Goal: Information Seeking & Learning: Learn about a topic

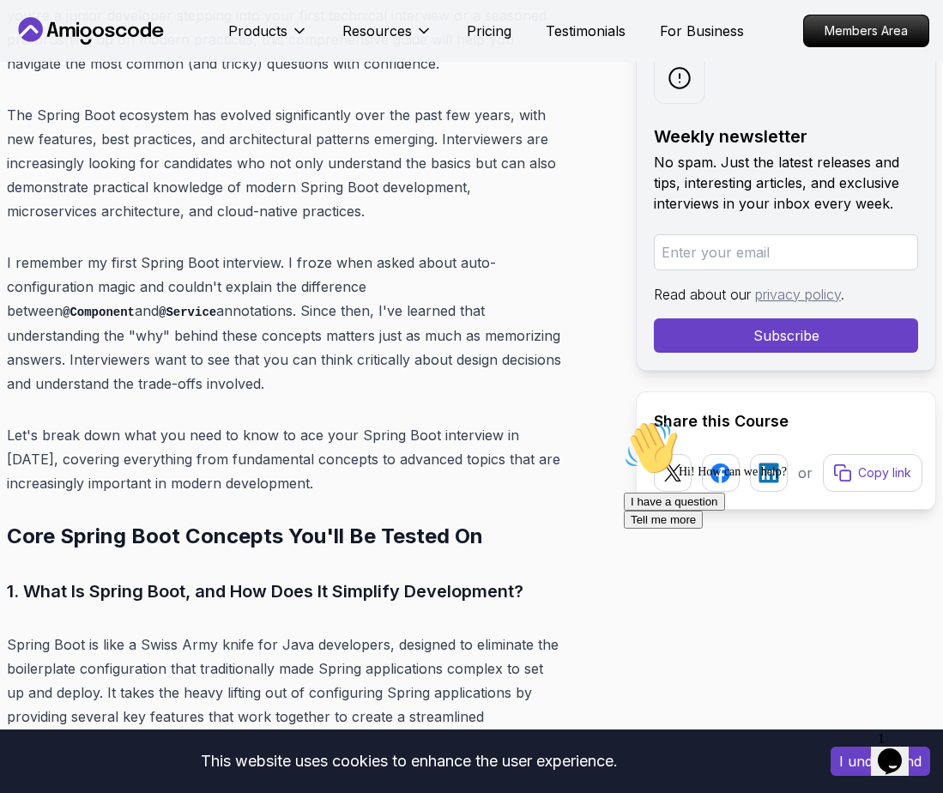
scroll to position [858, 0]
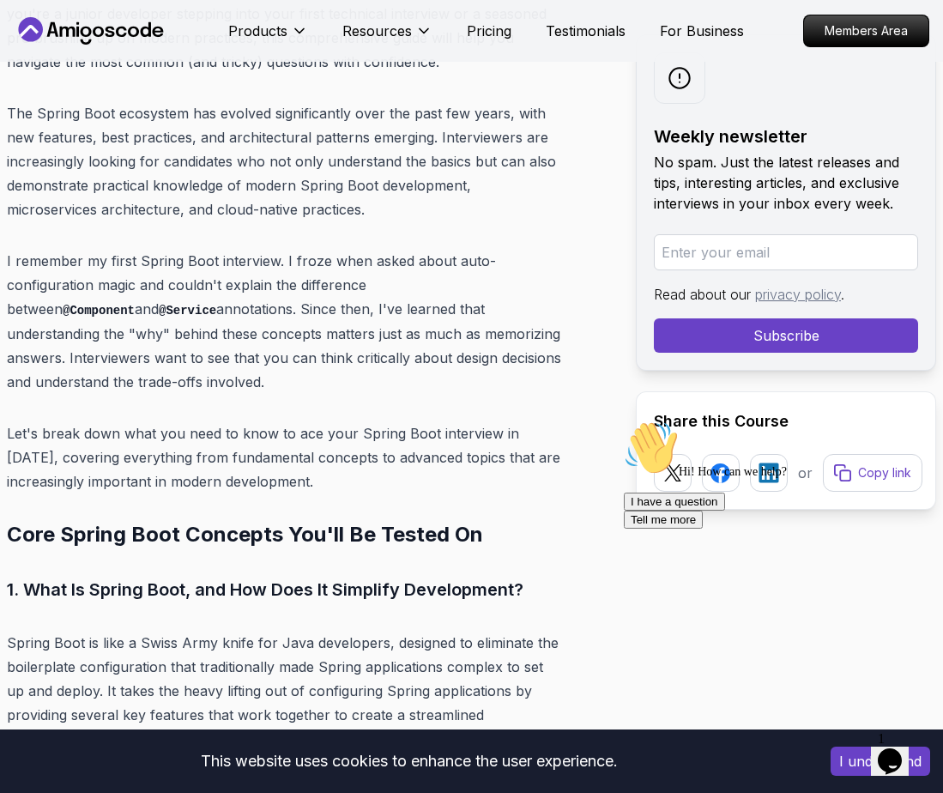
click at [319, 173] on p "The Spring Boot ecosystem has evolved significantly over the past few years, wi…" at bounding box center [286, 161] width 558 height 120
click at [118, 317] on p "I remember my first Spring Boot interview. I froze when asked about auto-config…" at bounding box center [286, 321] width 558 height 145
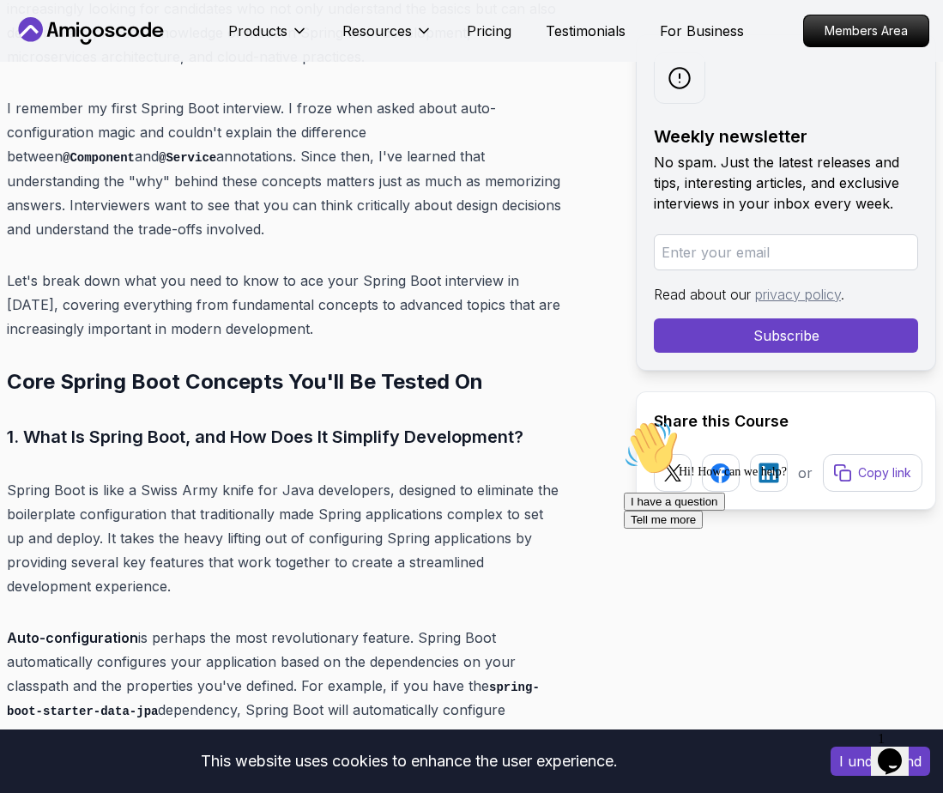
scroll to position [1030, 0]
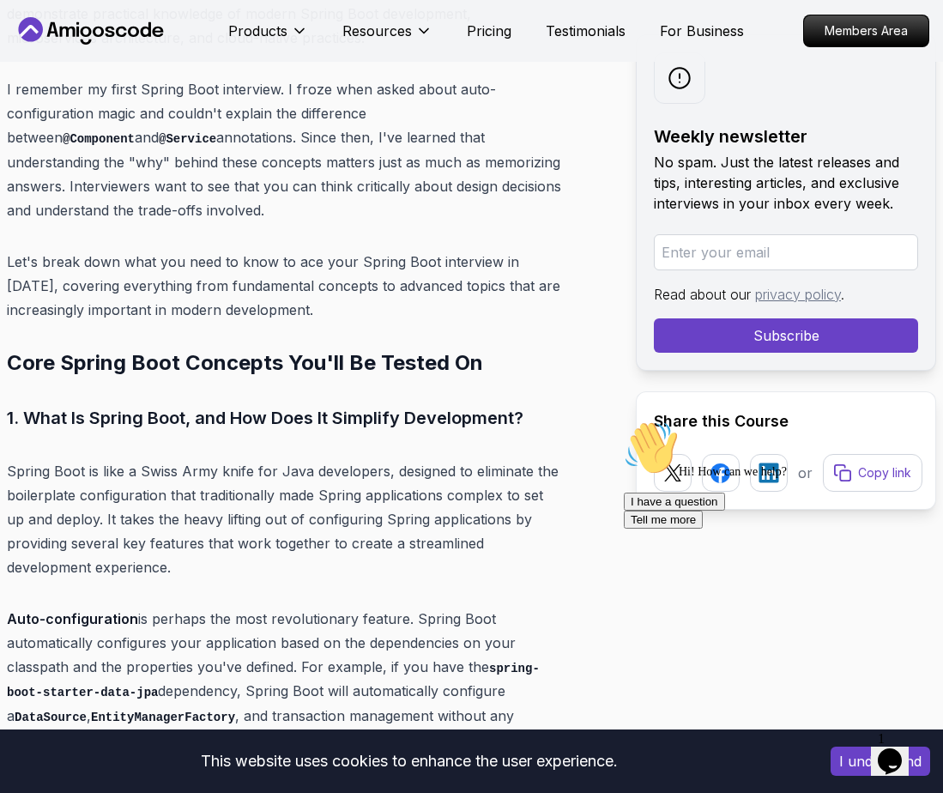
click at [328, 315] on p "Let's break down what you need to know to ace your Spring Boot interview in [DA…" at bounding box center [286, 286] width 558 height 72
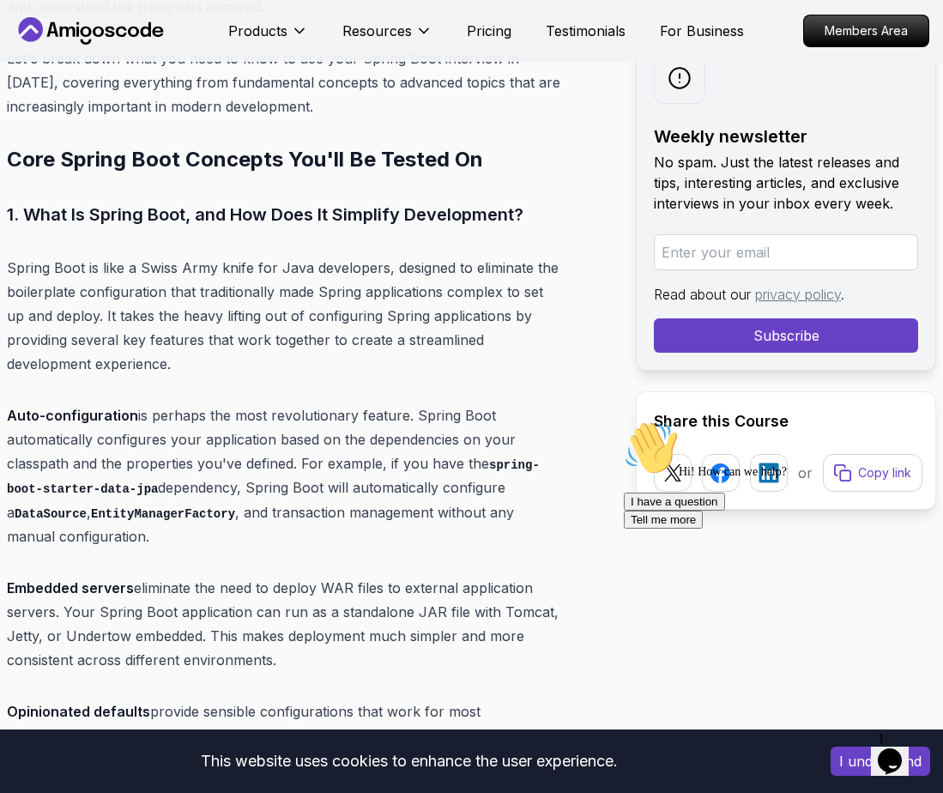
scroll to position [1287, 0]
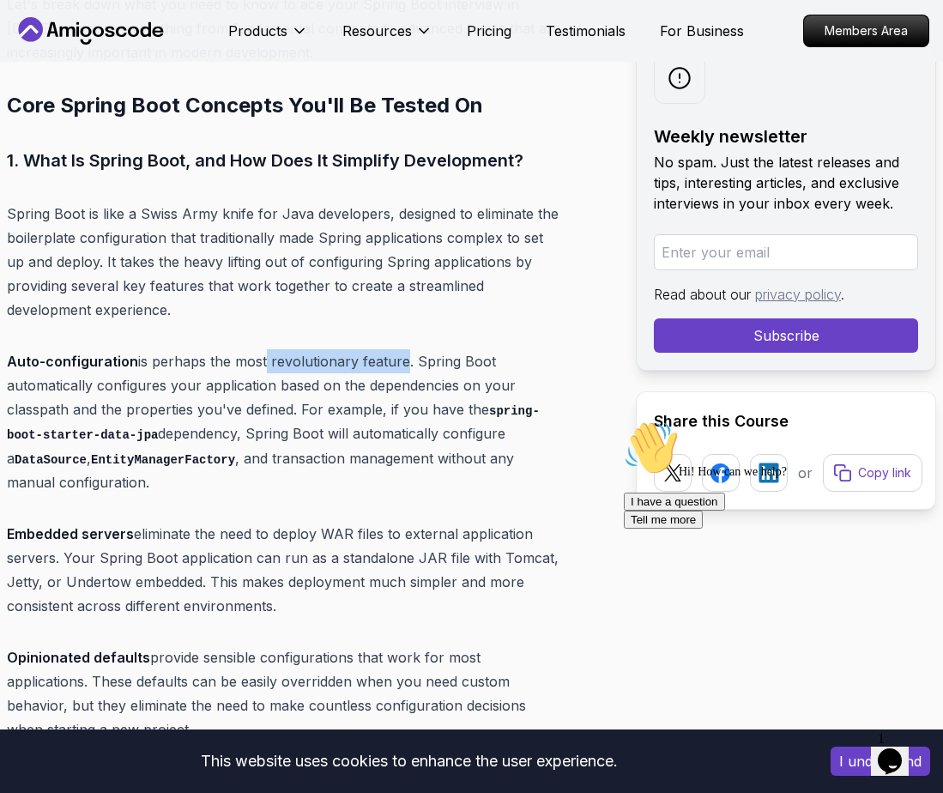
drag, startPoint x: 264, startPoint y: 365, endPoint x: 401, endPoint y: 363, distance: 137.3
click at [400, 363] on p "Auto-configuration is perhaps the most revolutionary feature. Spring Boot autom…" at bounding box center [286, 422] width 558 height 146
drag, startPoint x: 401, startPoint y: 363, endPoint x: 321, endPoint y: 403, distance: 89.1
click at [321, 403] on p "Auto-configuration is perhaps the most revolutionary feature. Spring Boot autom…" at bounding box center [286, 422] width 558 height 146
click at [161, 463] on code "EntityManagerFactory" at bounding box center [163, 460] width 144 height 14
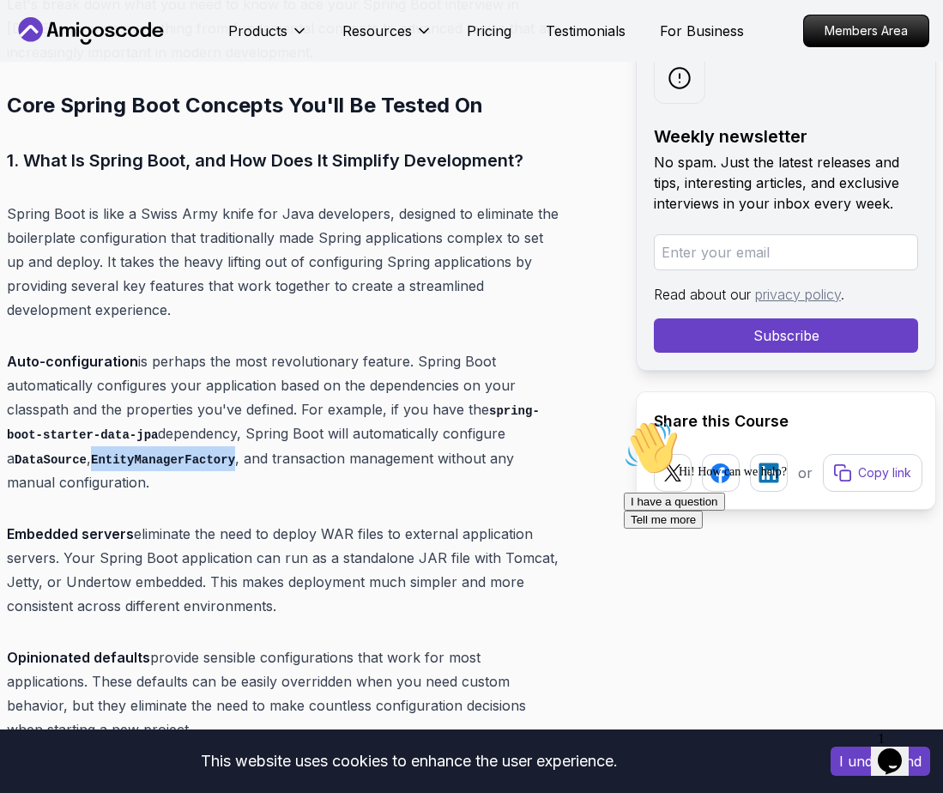
click at [161, 463] on code "EntityManagerFactory" at bounding box center [163, 460] width 144 height 14
drag, startPoint x: 161, startPoint y: 463, endPoint x: 162, endPoint y: 506, distance: 42.9
click at [52, 456] on code "DataSource" at bounding box center [51, 460] width 72 height 14
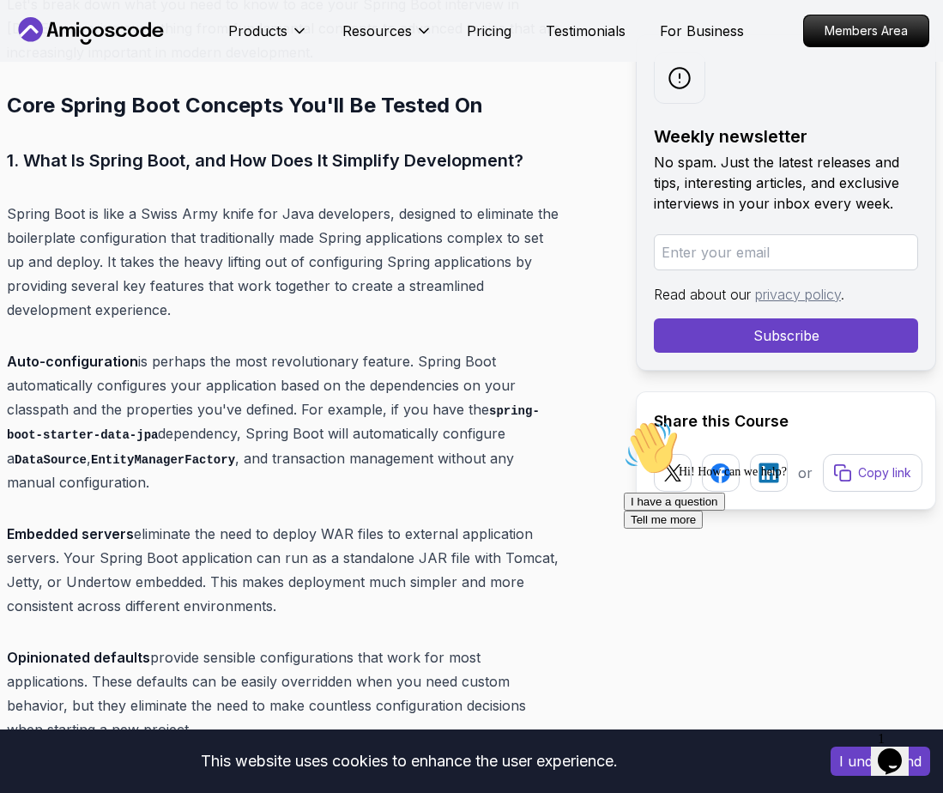
drag, startPoint x: 52, startPoint y: 456, endPoint x: 129, endPoint y: 460, distance: 76.5
click at [129, 460] on code "EntityManagerFactory" at bounding box center [163, 460] width 144 height 14
drag, startPoint x: 129, startPoint y: 460, endPoint x: 145, endPoint y: 486, distance: 30.5
click at [142, 488] on p "Auto-configuration is perhaps the most revolutionary feature. Spring Boot autom…" at bounding box center [286, 422] width 558 height 146
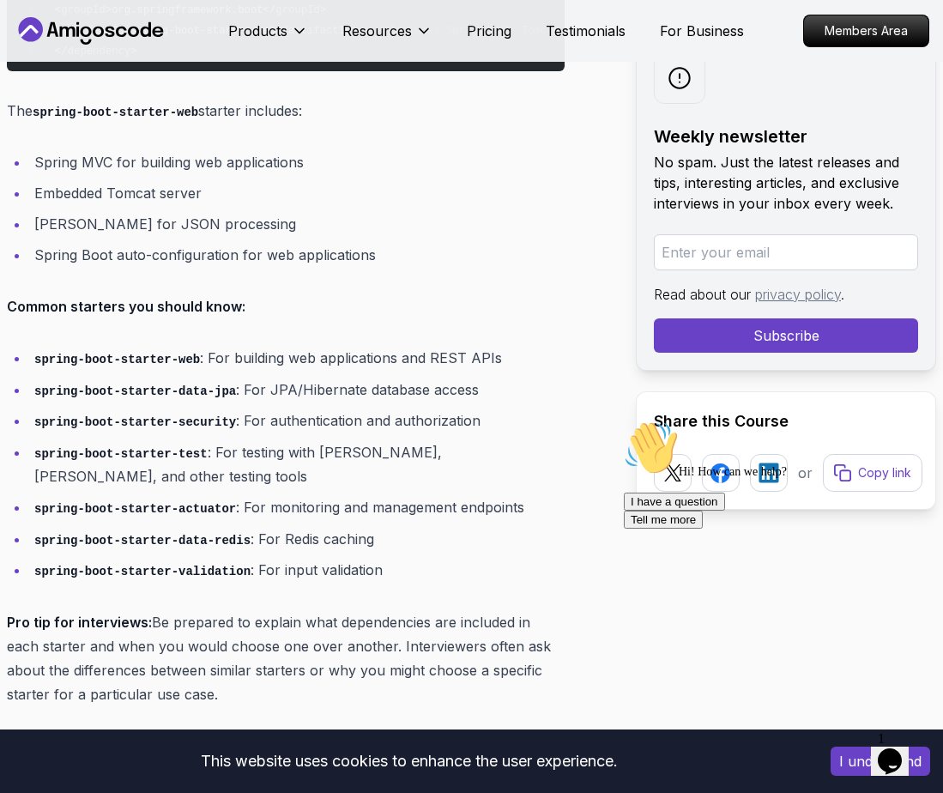
scroll to position [3090, 0]
